Goal: Browse casually: Explore the website without a specific task or goal

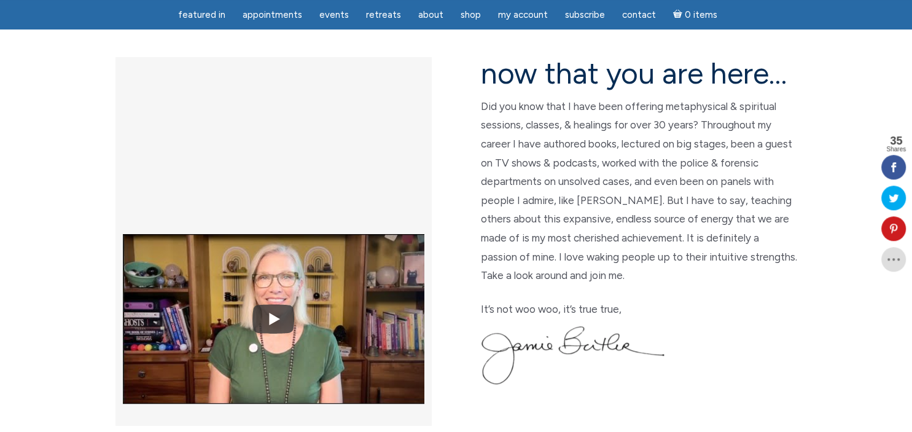
scroll to position [332, 0]
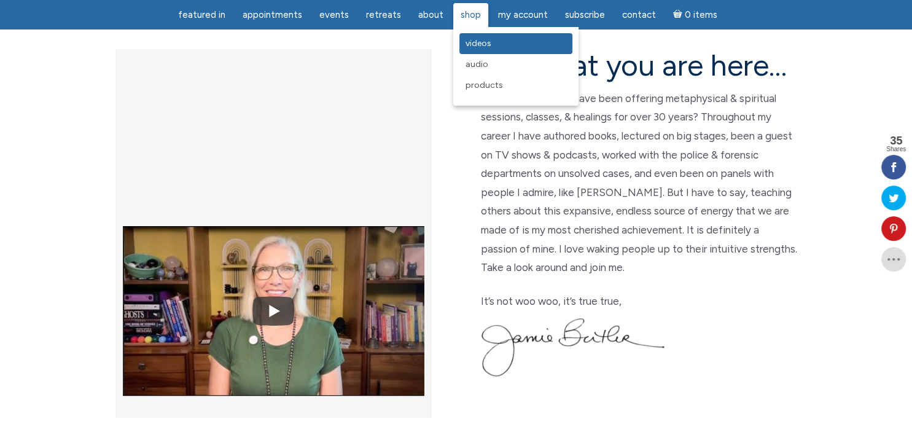
click at [468, 44] on span "Videos" at bounding box center [479, 43] width 26 height 10
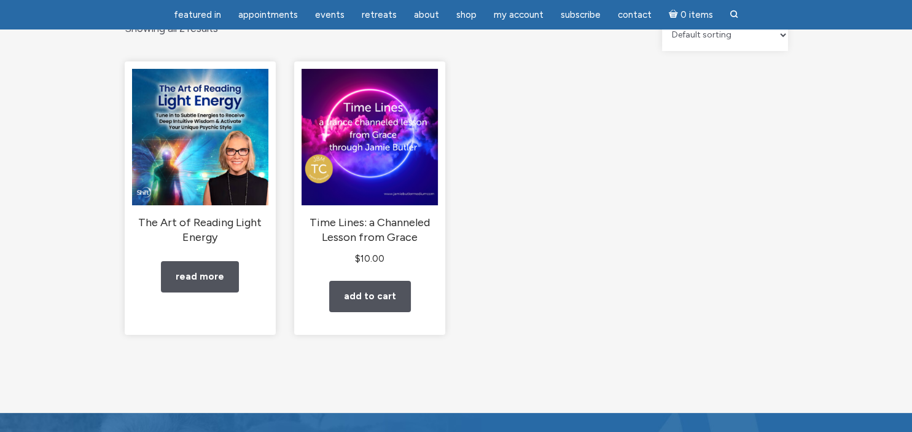
scroll to position [147, 0]
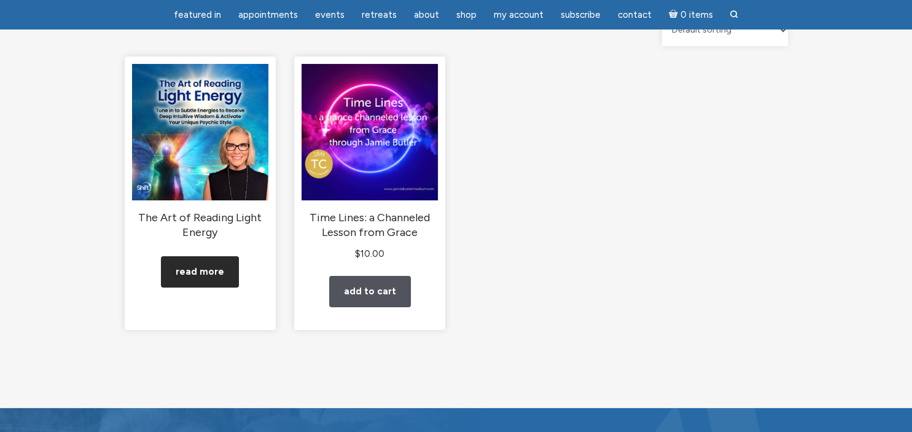
click at [193, 286] on link "Read more" at bounding box center [200, 271] width 78 height 31
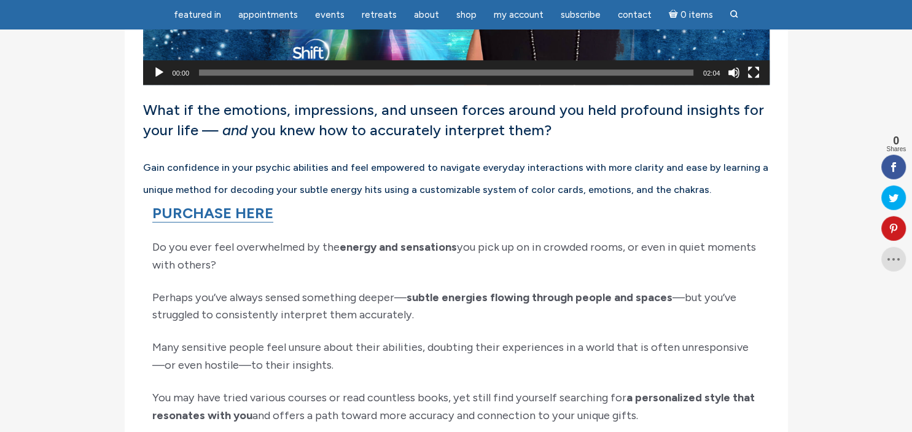
scroll to position [811, 0]
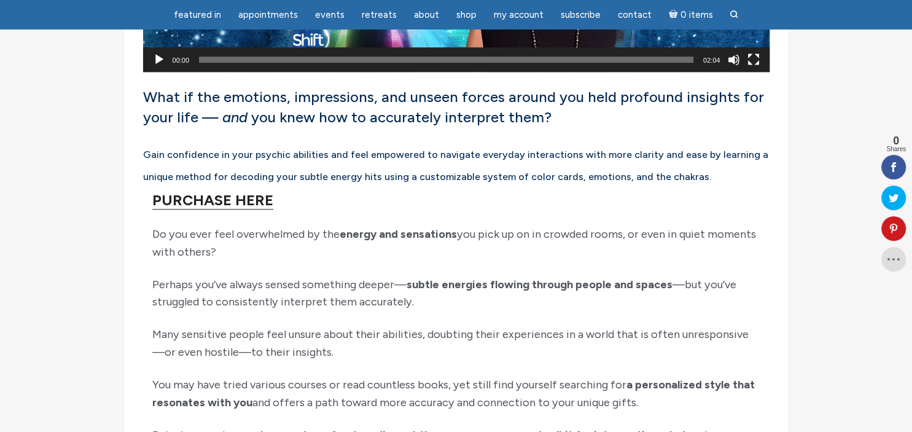
click at [189, 210] on link "PURCHASE HERE" at bounding box center [212, 200] width 121 height 18
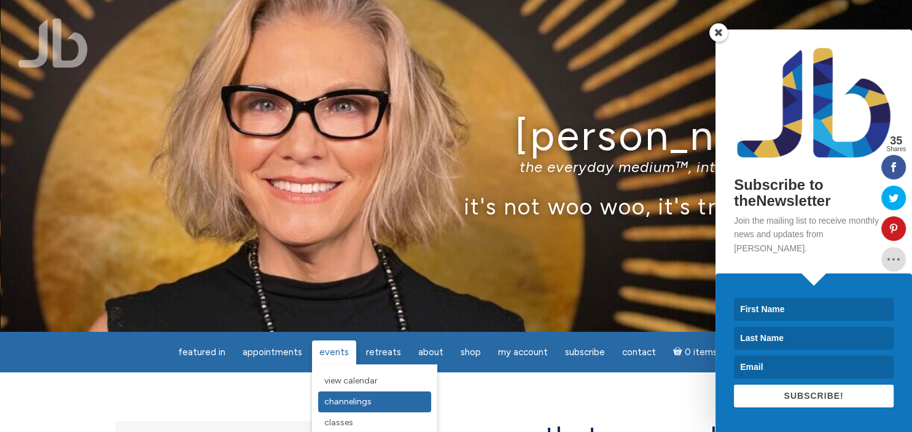
click at [341, 408] on link "Channelings" at bounding box center [374, 401] width 113 height 21
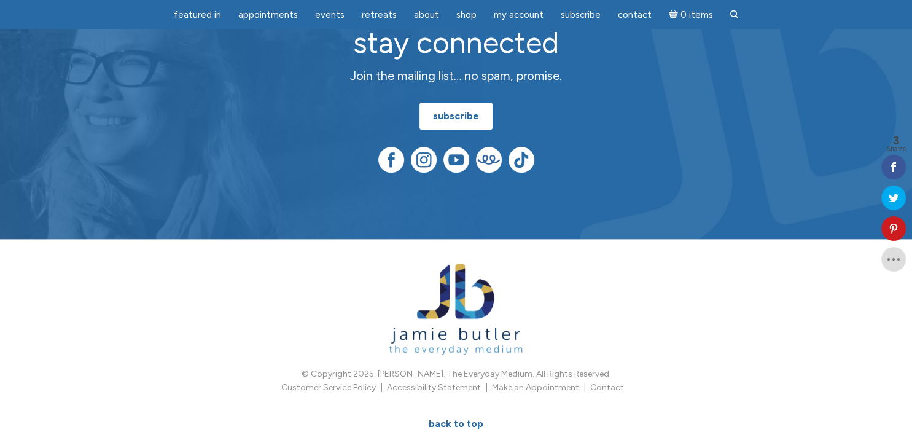
scroll to position [654, 0]
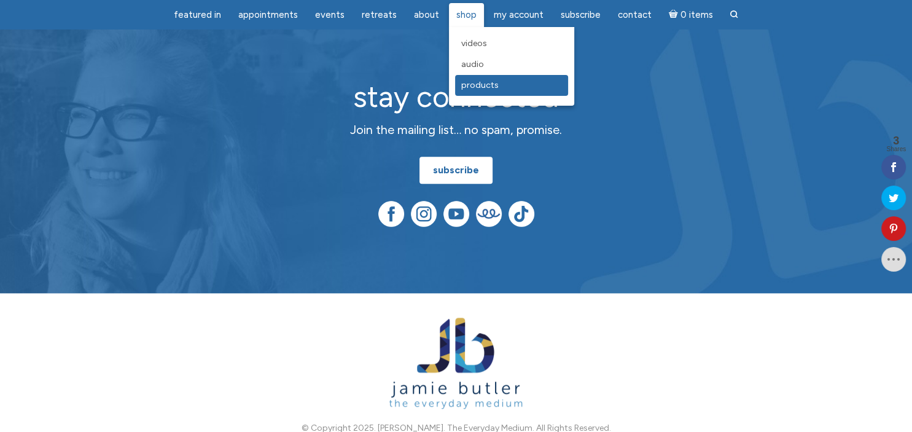
click at [472, 87] on span "Products" at bounding box center [479, 85] width 37 height 10
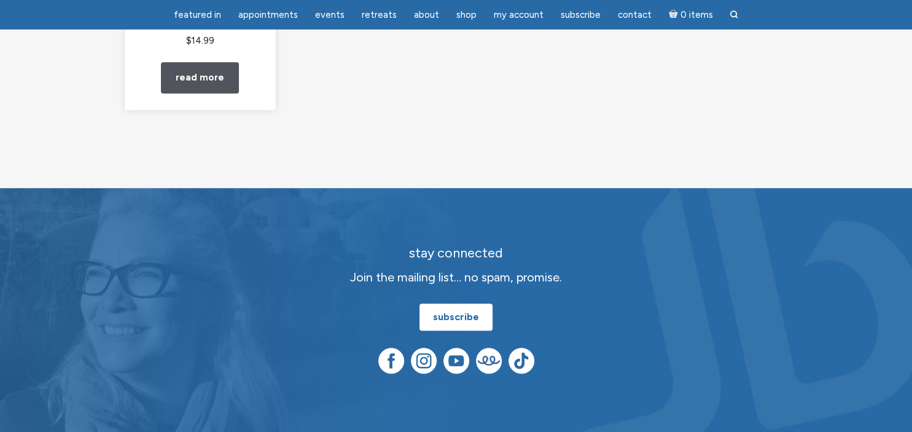
scroll to position [664, 0]
